Goal: Task Accomplishment & Management: Use online tool/utility

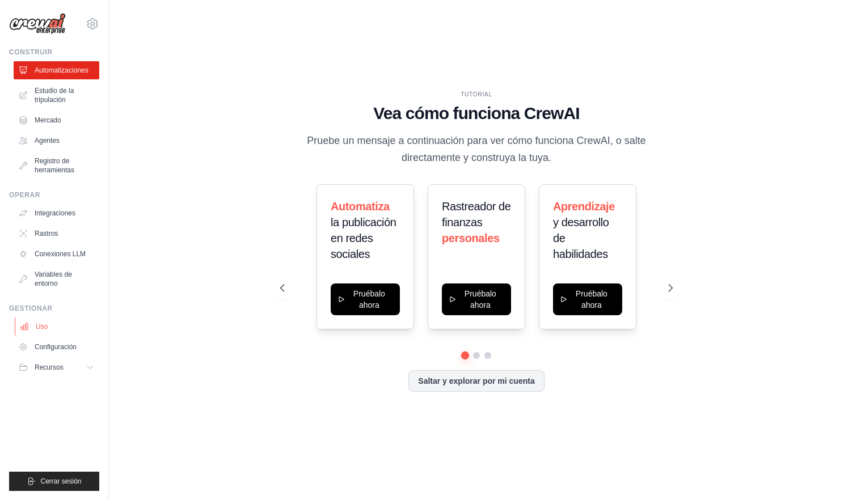
click at [69, 330] on link "Uso" at bounding box center [58, 327] width 86 height 18
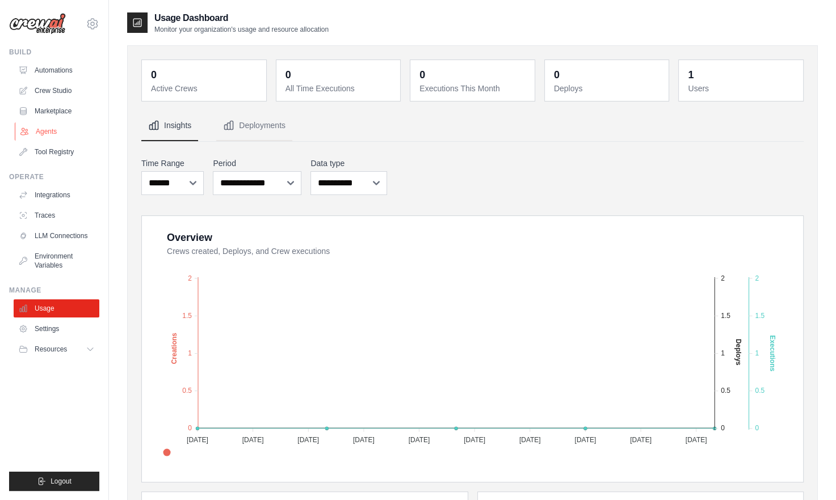
click at [55, 126] on link "Agents" at bounding box center [58, 132] width 86 height 18
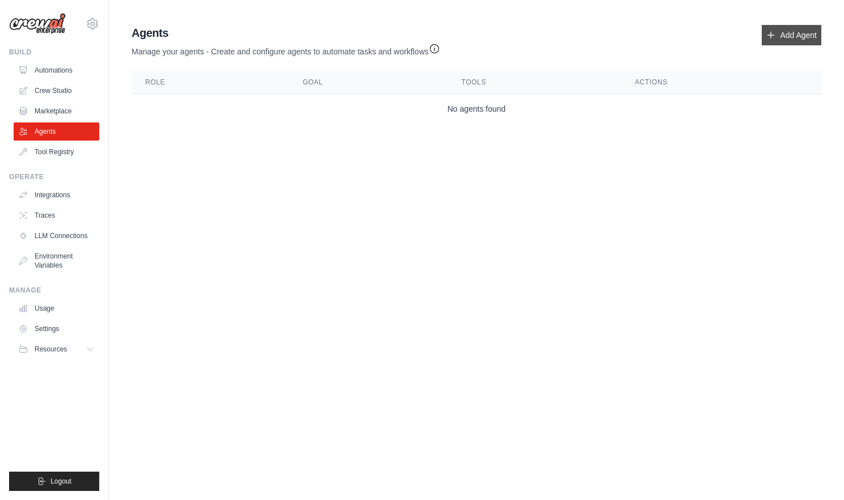
click at [787, 37] on link "Add Agent" at bounding box center [792, 35] width 60 height 20
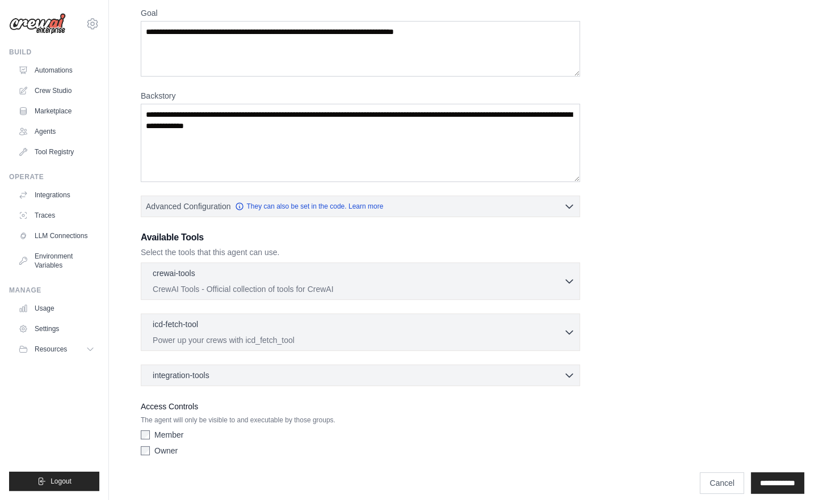
scroll to position [97, 0]
